Goal: Task Accomplishment & Management: Use online tool/utility

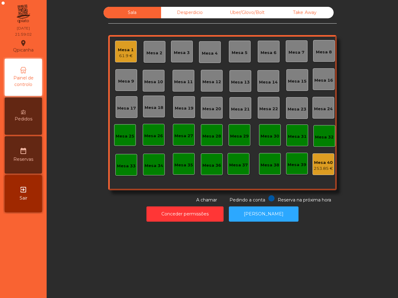
click at [128, 59] on div "Mesa 1 61.9 €" at bounding box center [126, 52] width 22 height 22
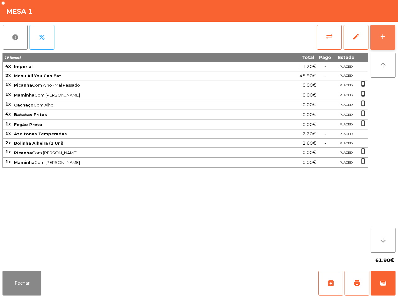
click at [381, 39] on div "add" at bounding box center [382, 36] width 7 height 7
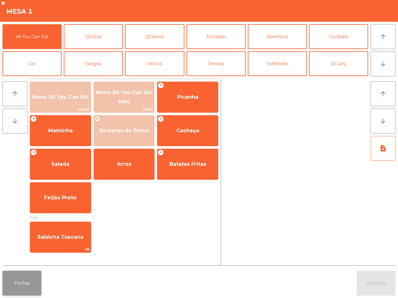
click at [6, 293] on button "Fechar" at bounding box center [21, 283] width 39 height 25
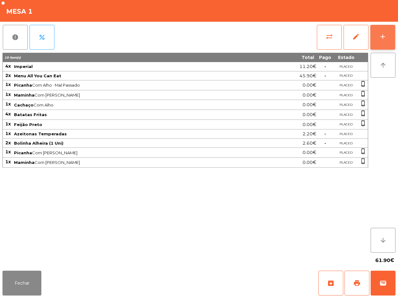
click at [376, 39] on button "add" at bounding box center [382, 37] width 25 height 25
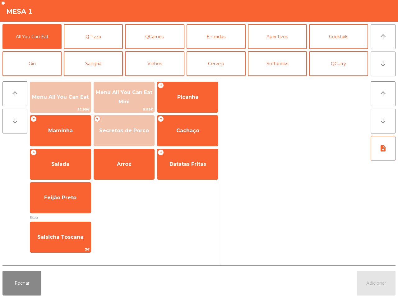
scroll to position [54, 0]
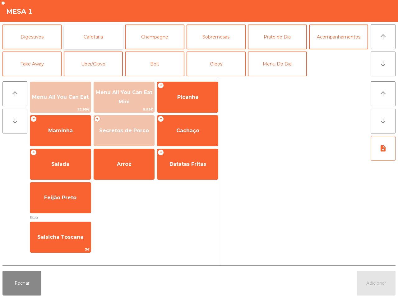
click at [99, 40] on button "Cafetaria" at bounding box center [93, 37] width 59 height 25
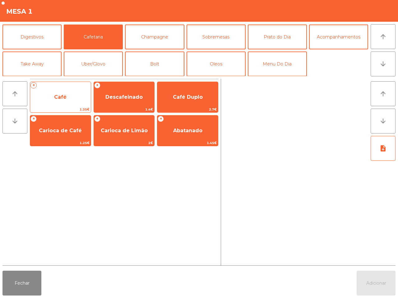
click at [68, 101] on span "Café" at bounding box center [60, 97] width 61 height 17
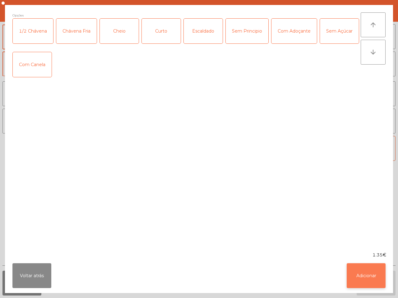
click at [373, 274] on button "Adicionar" at bounding box center [365, 275] width 39 height 25
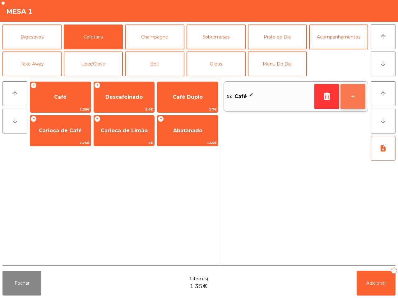
click at [360, 96] on button "+" at bounding box center [352, 96] width 25 height 25
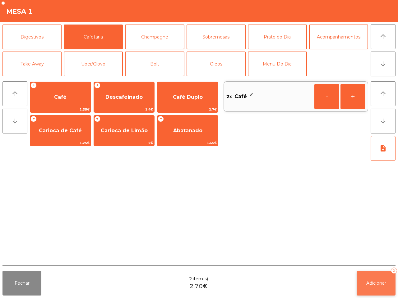
click at [367, 286] on button "Adicionar 2" at bounding box center [375, 283] width 39 height 25
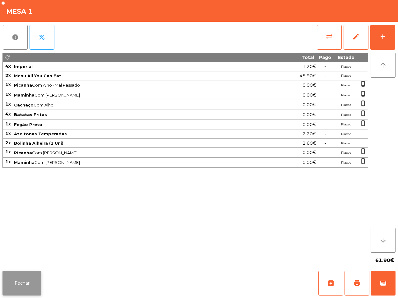
click at [30, 284] on button "Fechar" at bounding box center [21, 283] width 39 height 25
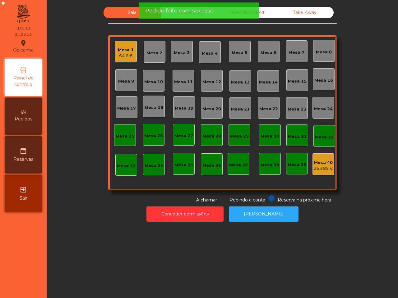
click at [126, 52] on div "Mesa 1" at bounding box center [126, 50] width 16 height 6
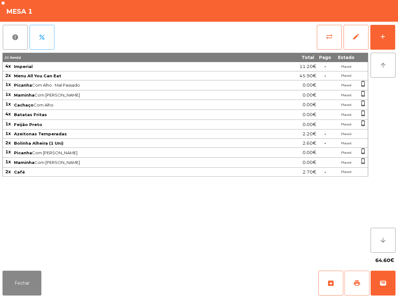
click at [355, 282] on span "print" at bounding box center [356, 283] width 7 height 7
